Goal: Task Accomplishment & Management: Complete application form

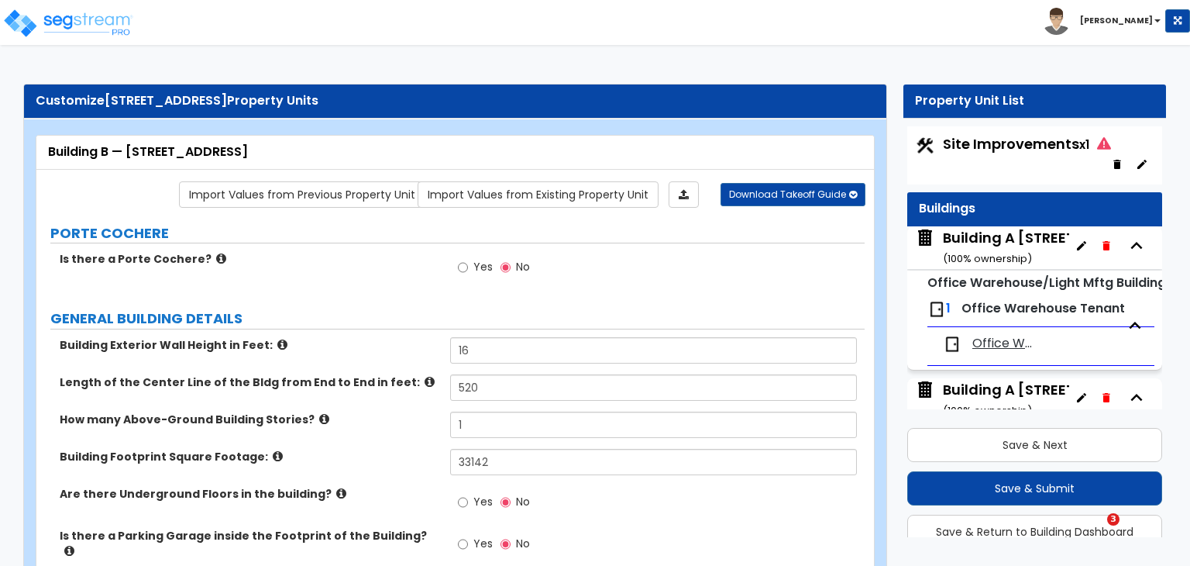
select select "2"
select select "1"
select select "2"
select select "1"
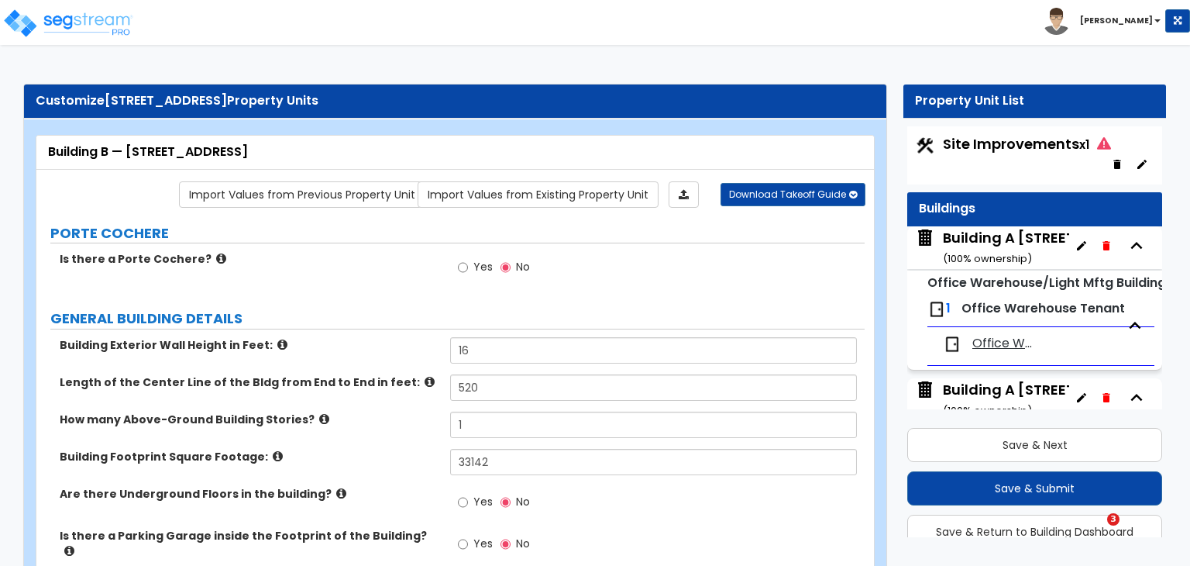
select select "1"
select select "2"
select select "1"
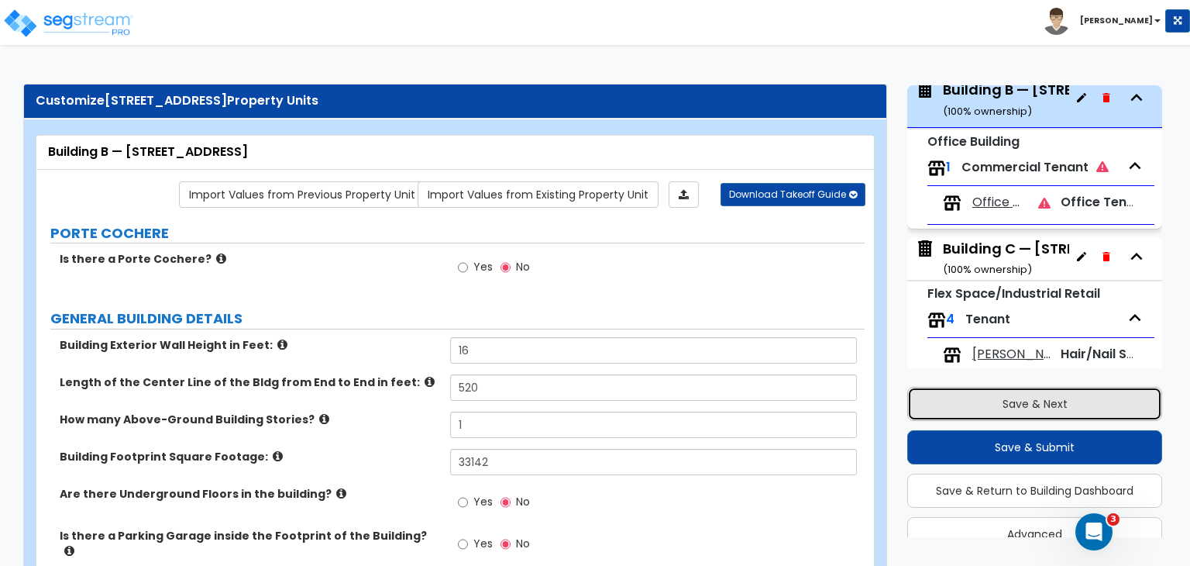
click at [1025, 401] on button "Save & Next" at bounding box center [1034, 404] width 255 height 34
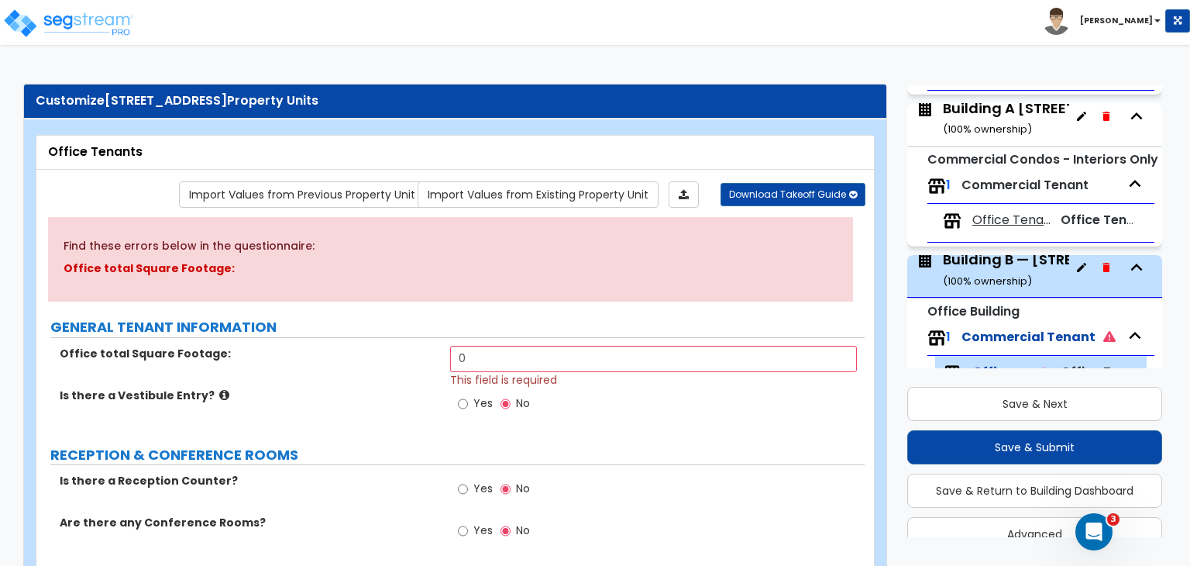
scroll to position [235, 0]
click at [990, 266] on div "Building B — [STREET_ADDRESS] ( 100 % ownership)" at bounding box center [1057, 269] width 228 height 40
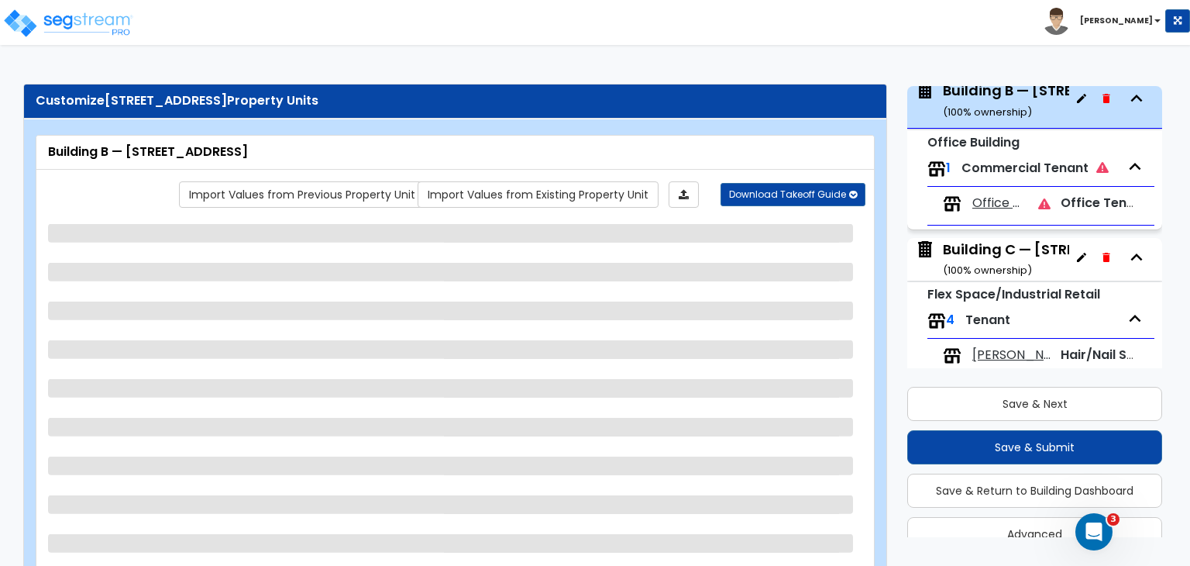
scroll to position [404, 0]
select select "2"
select select "1"
select select "2"
select select "1"
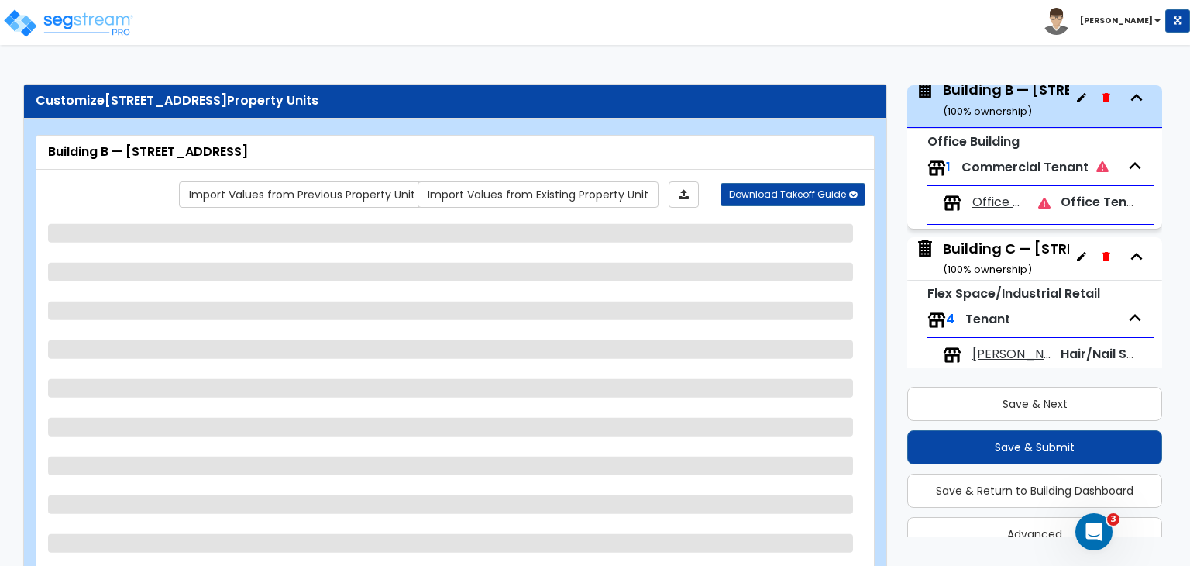
select select "1"
select select "2"
select select "1"
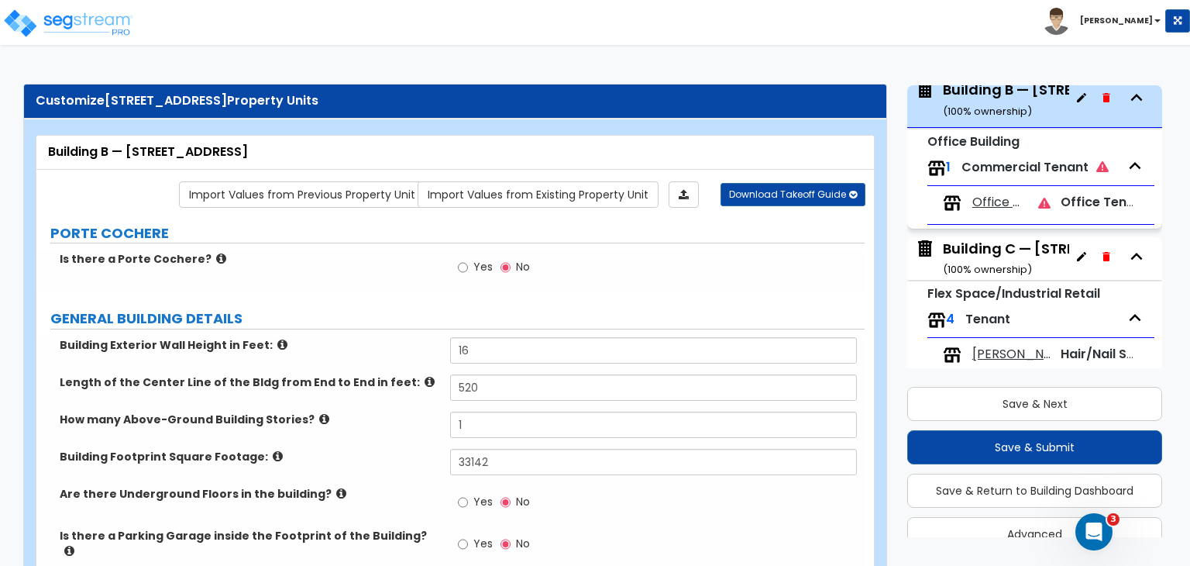
click at [997, 162] on span "Commercial Tenant" at bounding box center [1035, 167] width 147 height 18
click at [980, 164] on span "Commercial Tenant" at bounding box center [1035, 167] width 147 height 18
click at [988, 201] on span "Office Tenants" at bounding box center [1000, 203] width 54 height 18
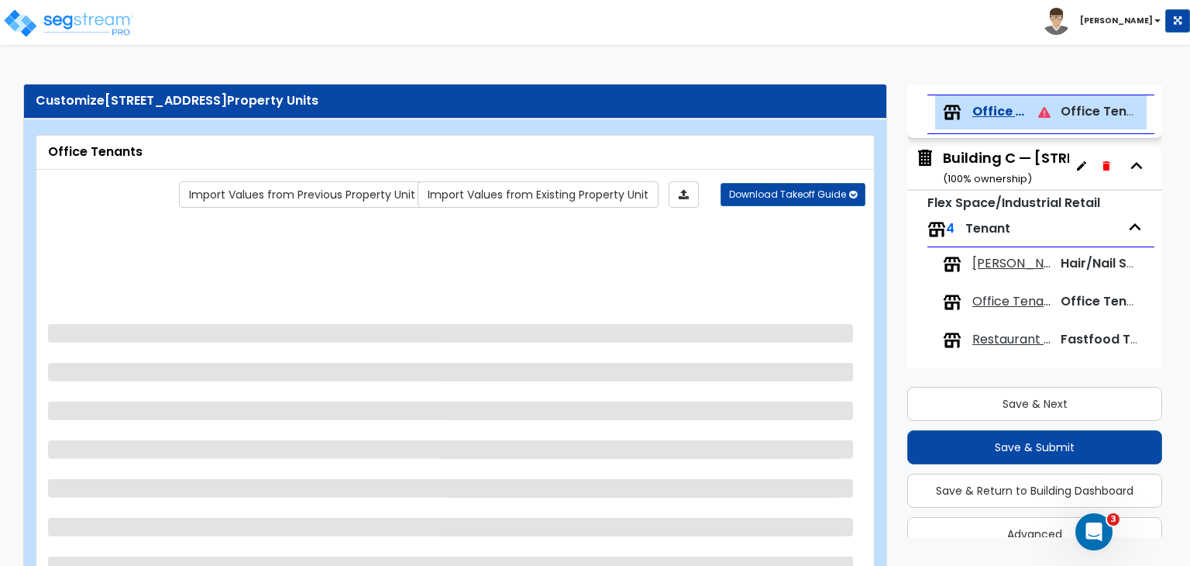
scroll to position [505, 0]
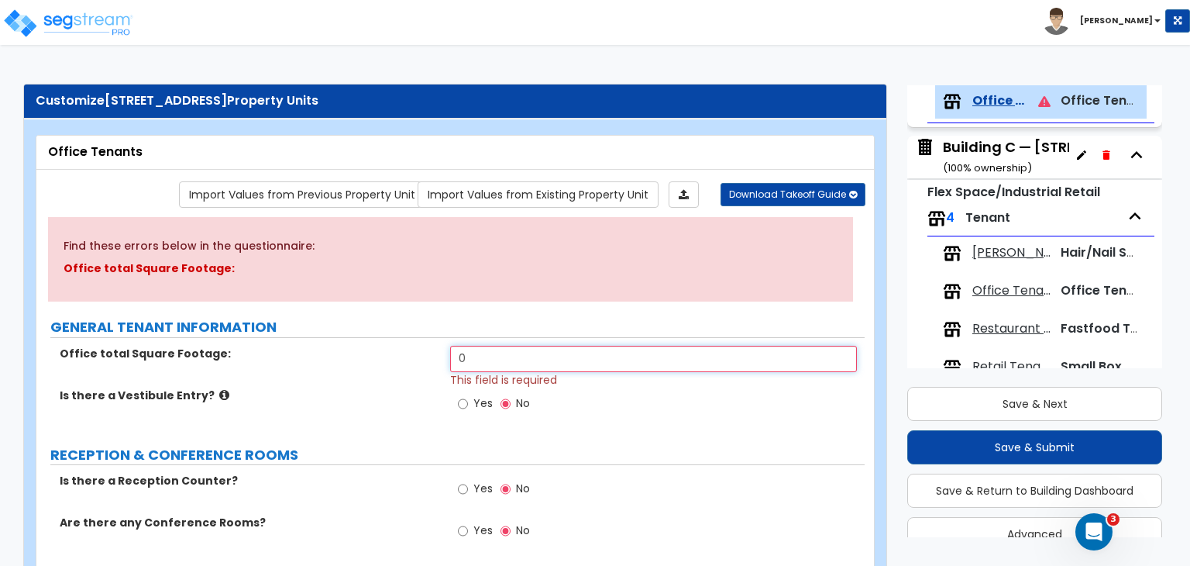
drag, startPoint x: 484, startPoint y: 356, endPoint x: 315, endPoint y: 360, distance: 169.0
click at [315, 360] on div "Office total Square Footage: 0 This field is required" at bounding box center [450, 367] width 828 height 42
type input "33,142"
click at [325, 401] on div "Is there a Vestibule Entry? Yes No" at bounding box center [450, 408] width 828 height 42
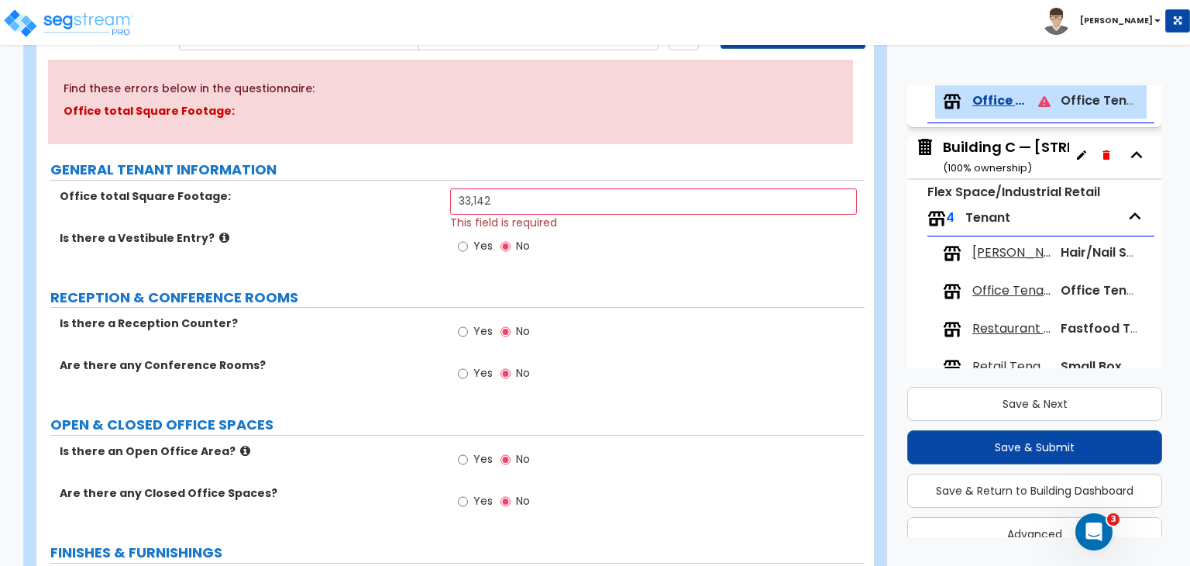
scroll to position [160, 0]
